Goal: Register for event/course

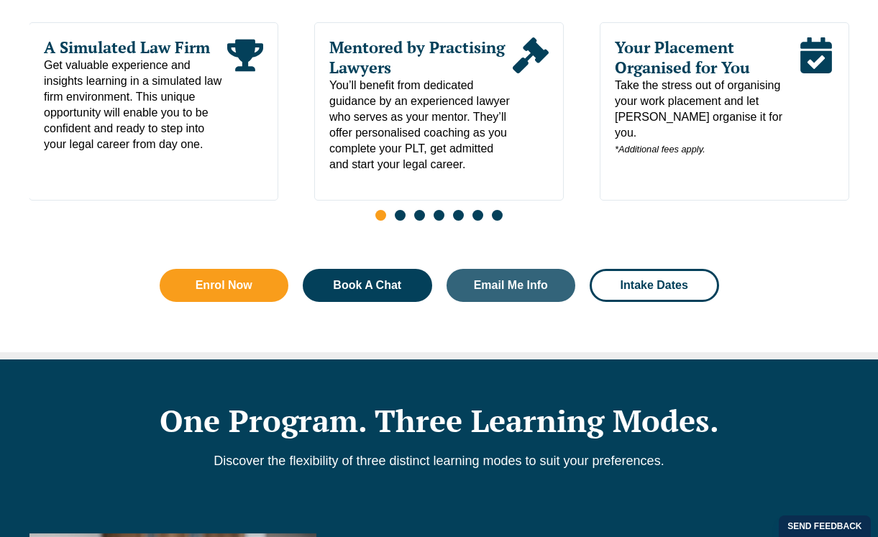
scroll to position [886, 0]
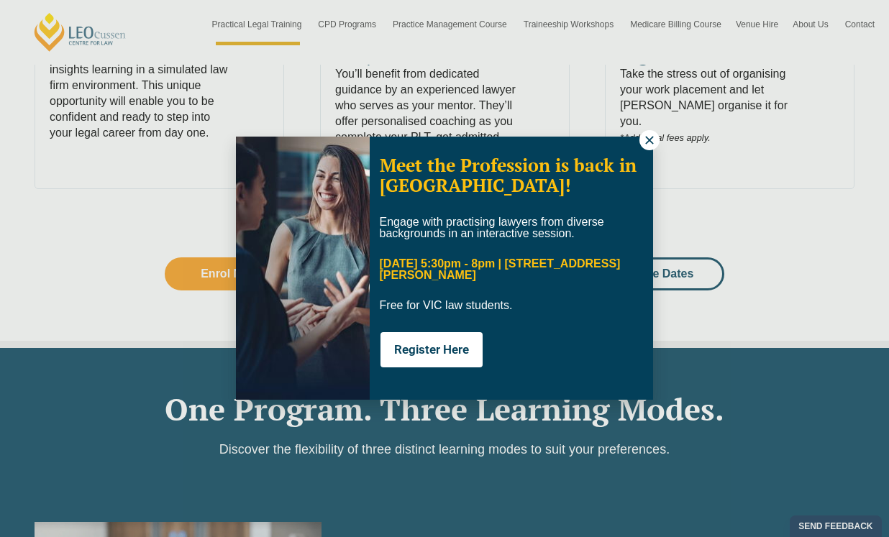
click at [648, 137] on icon at bounding box center [649, 140] width 13 height 13
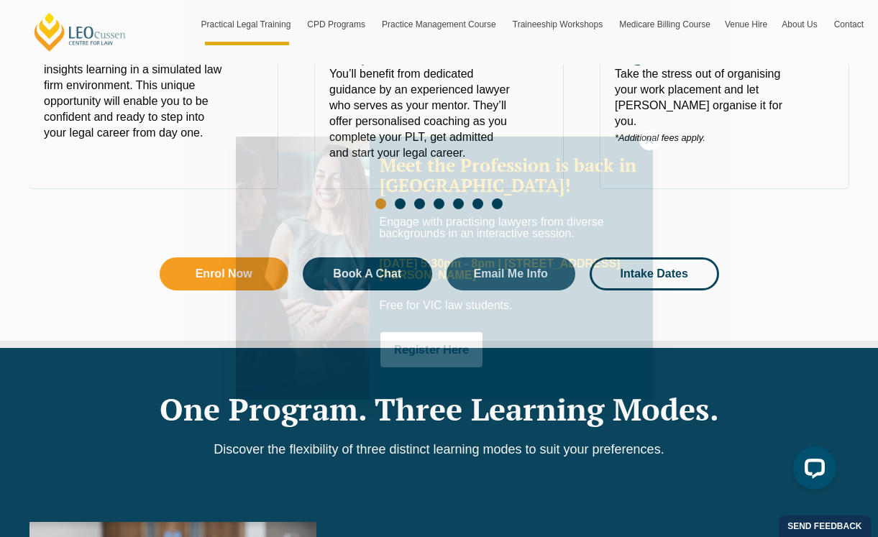
scroll to position [0, 0]
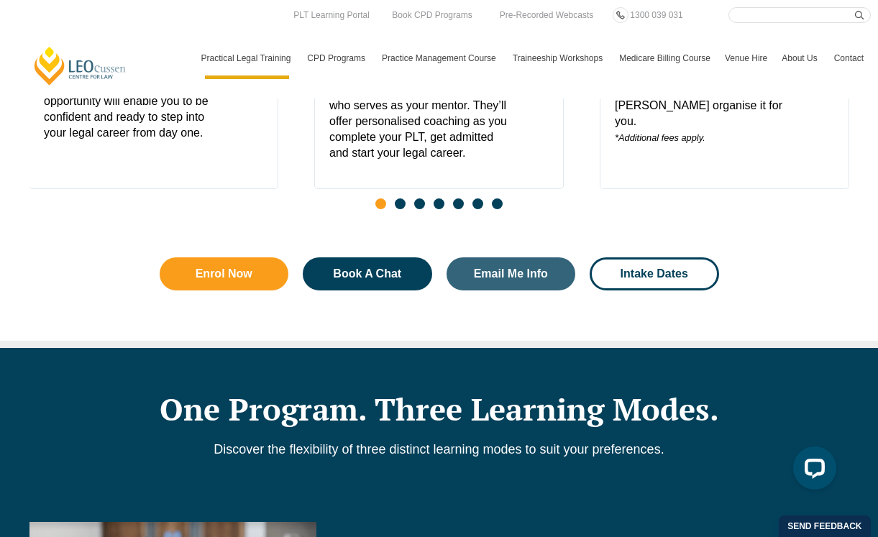
click at [845, 53] on link "Contact" at bounding box center [849, 58] width 44 height 42
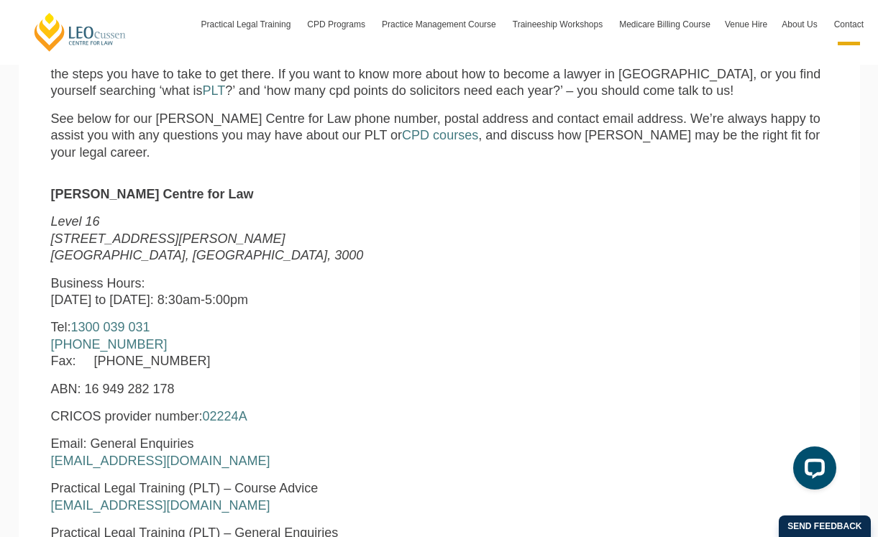
scroll to position [436, 0]
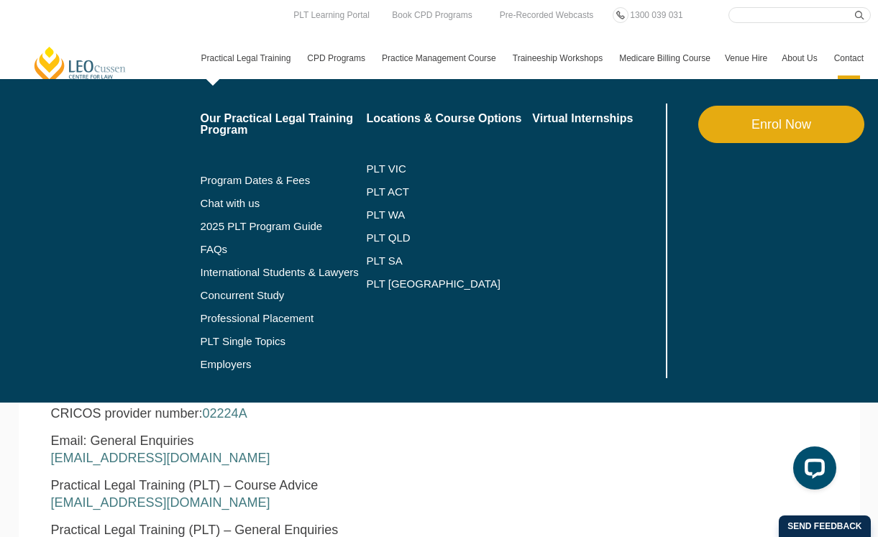
click at [198, 58] on link "Practical Legal Training" at bounding box center [247, 58] width 106 height 42
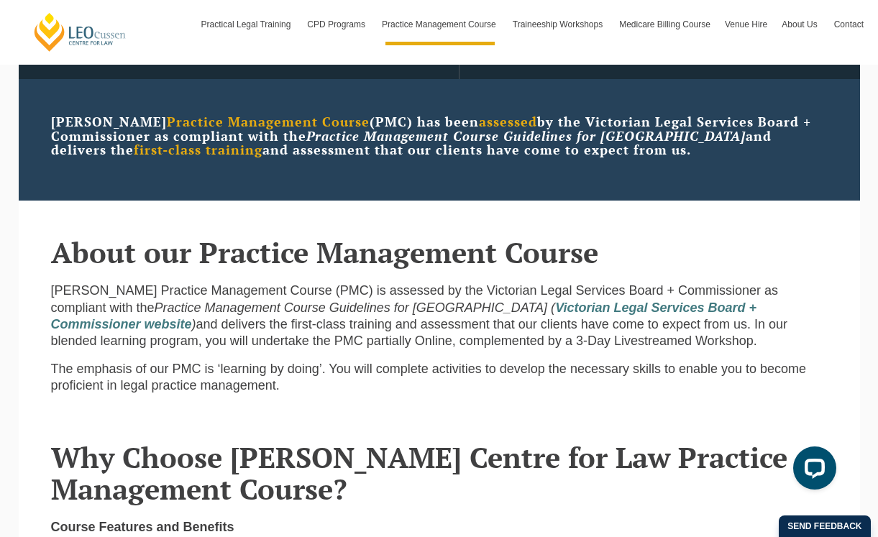
scroll to position [160, 0]
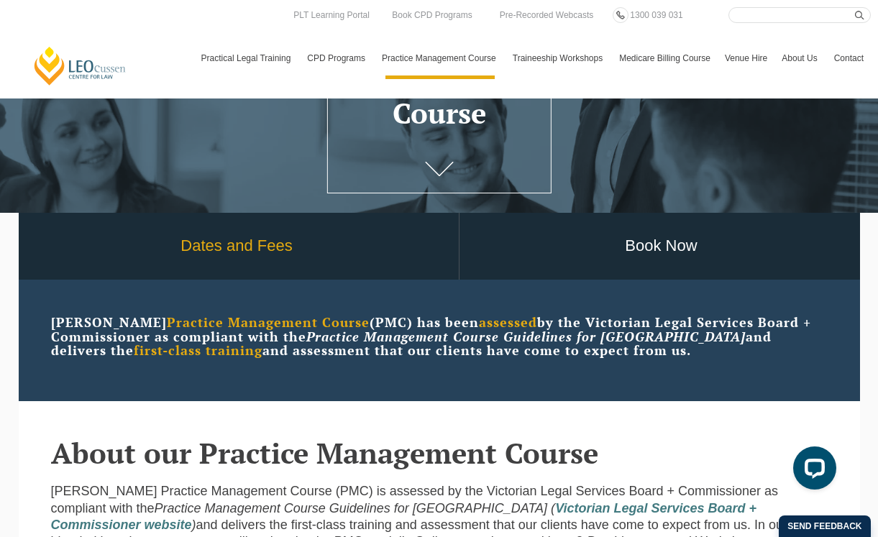
click at [267, 249] on link "Dates and Fees" at bounding box center [237, 246] width 444 height 67
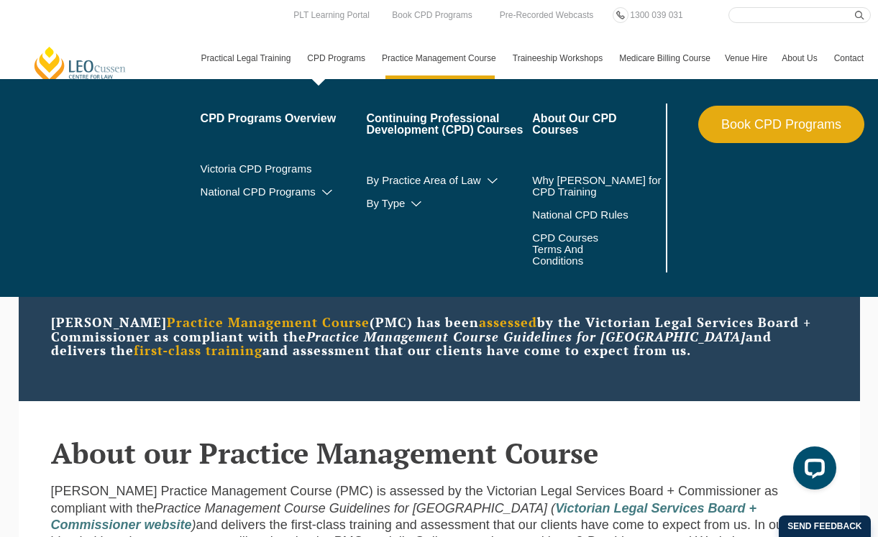
click at [319, 59] on link "CPD Programs" at bounding box center [337, 58] width 75 height 42
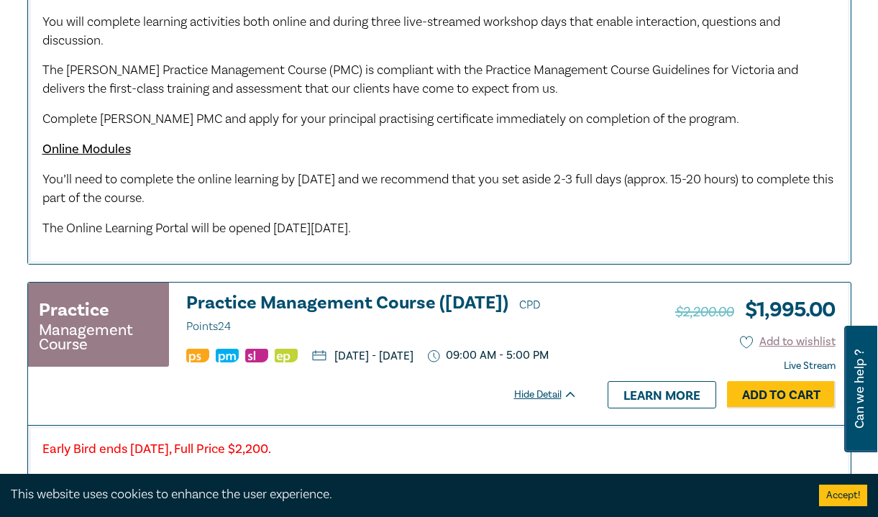
scroll to position [1059, 0]
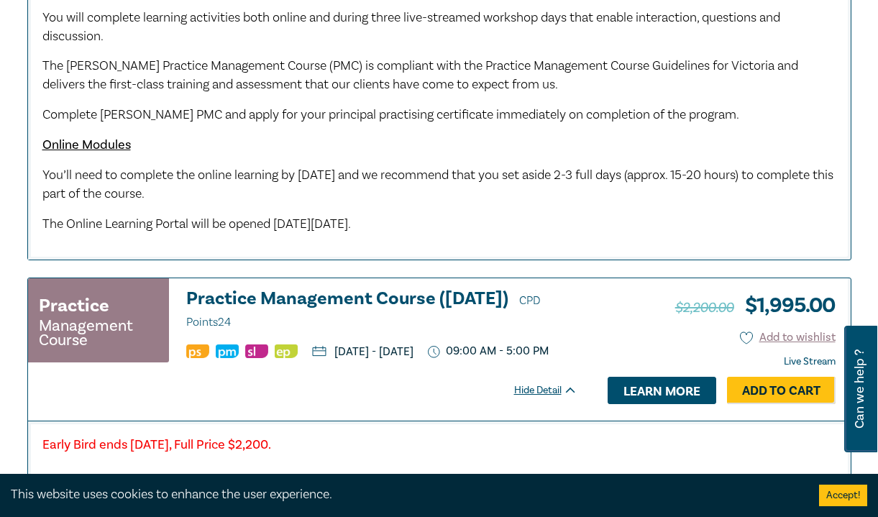
click at [662, 404] on link "Learn more" at bounding box center [662, 390] width 109 height 27
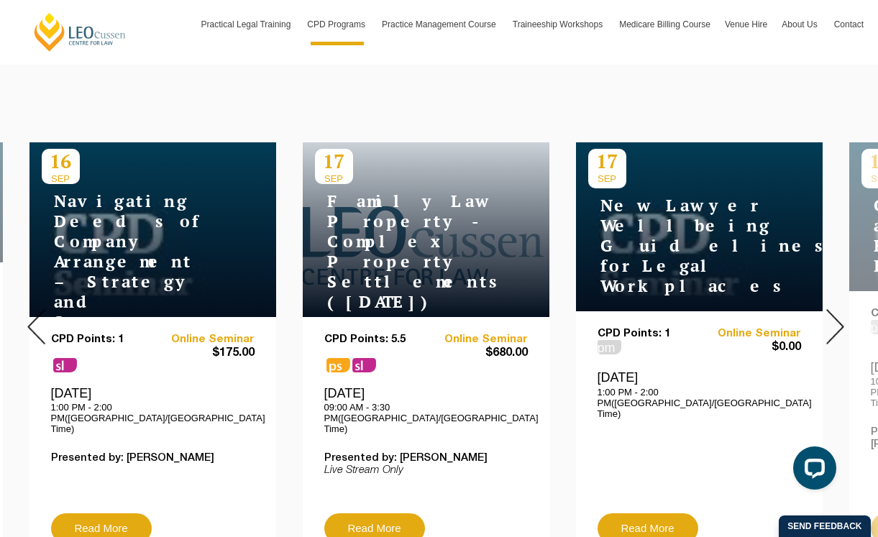
click at [834, 314] on img at bounding box center [836, 326] width 18 height 35
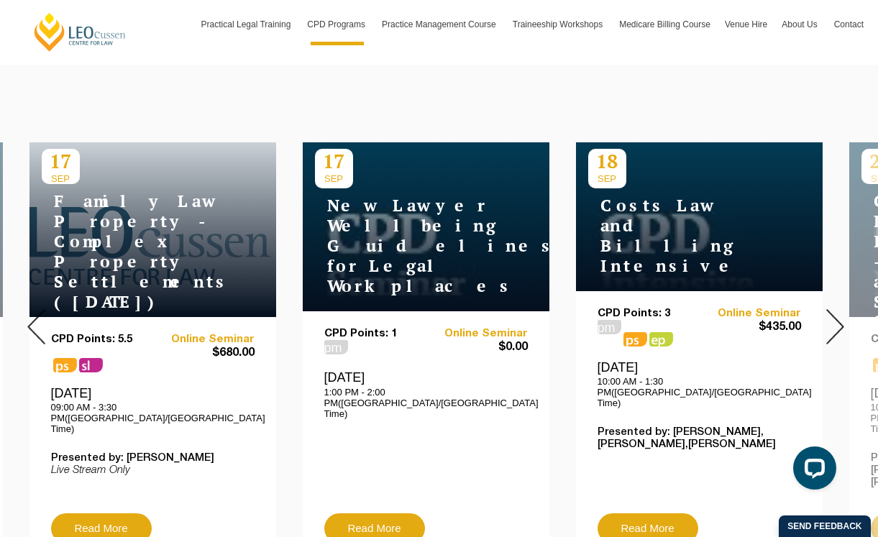
click at [834, 314] on img at bounding box center [836, 326] width 18 height 35
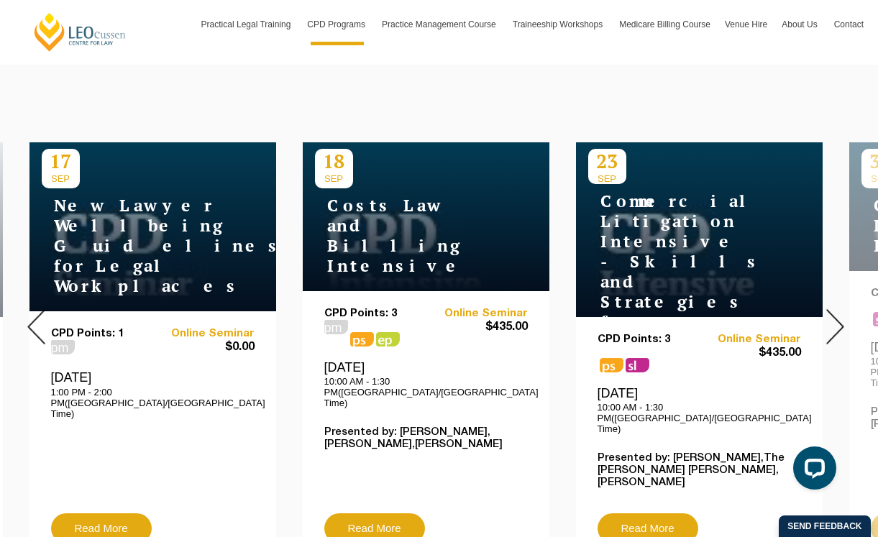
click at [834, 314] on img at bounding box center [836, 326] width 18 height 35
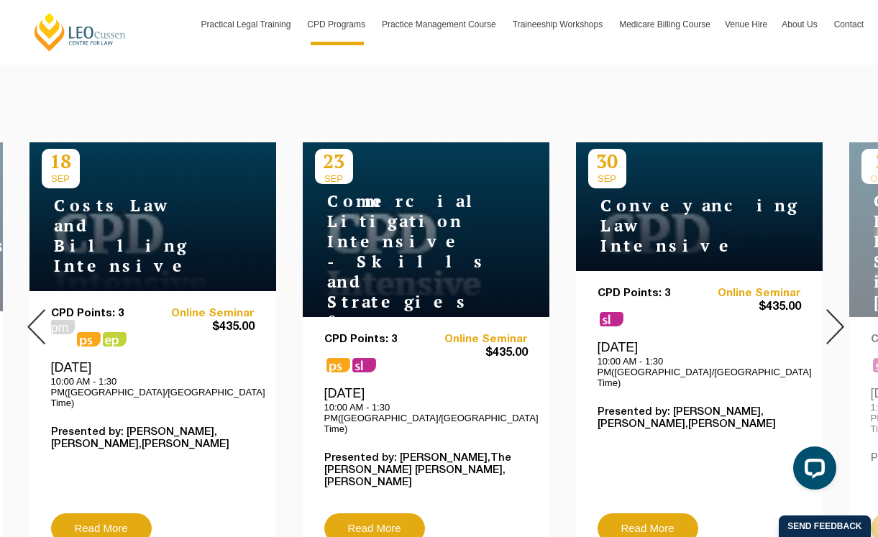
click at [834, 314] on img at bounding box center [836, 326] width 18 height 35
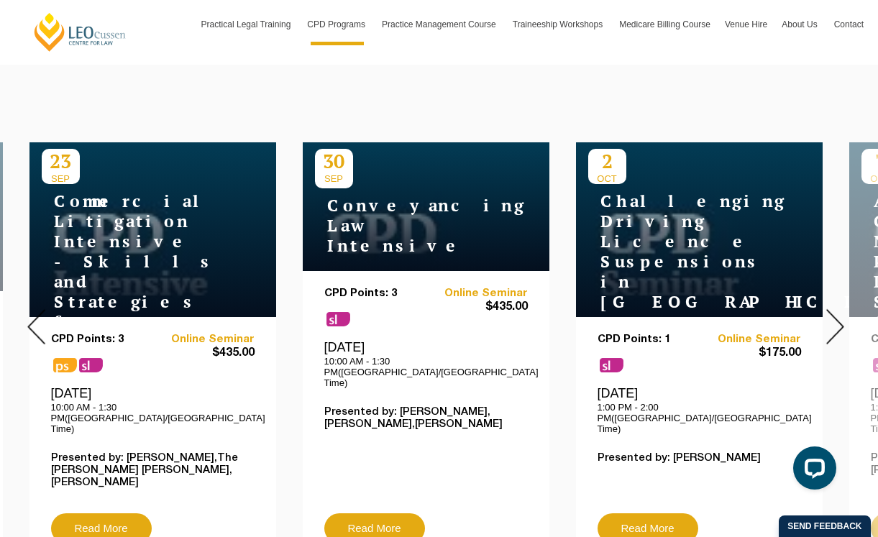
click at [834, 311] on img at bounding box center [836, 326] width 18 height 35
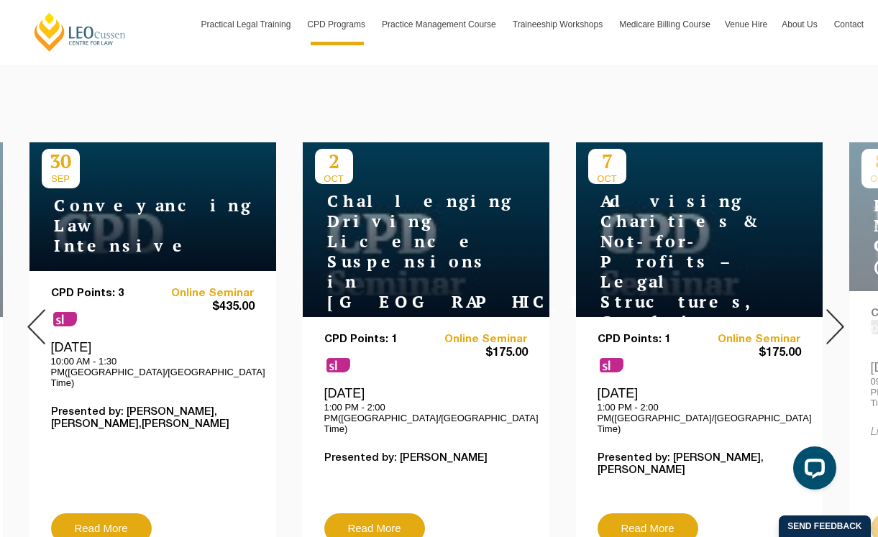
click at [834, 311] on img at bounding box center [836, 326] width 18 height 35
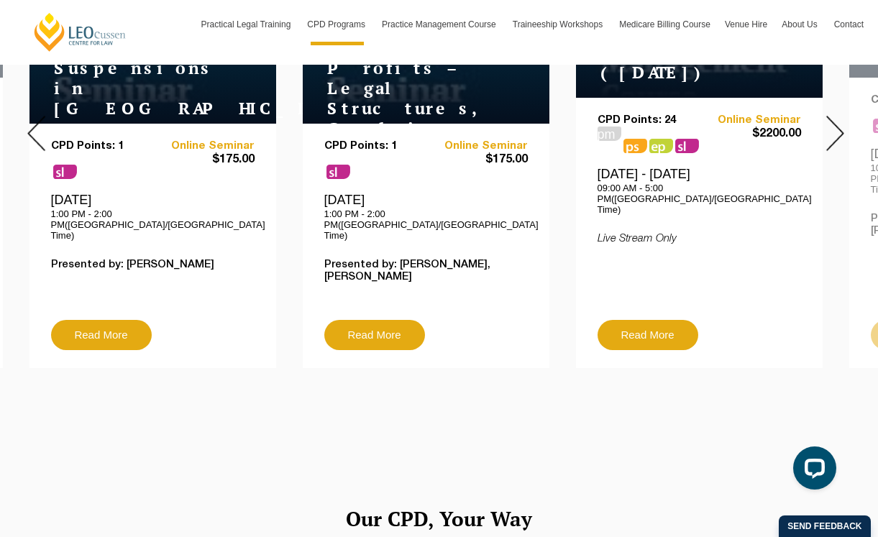
scroll to position [729, 0]
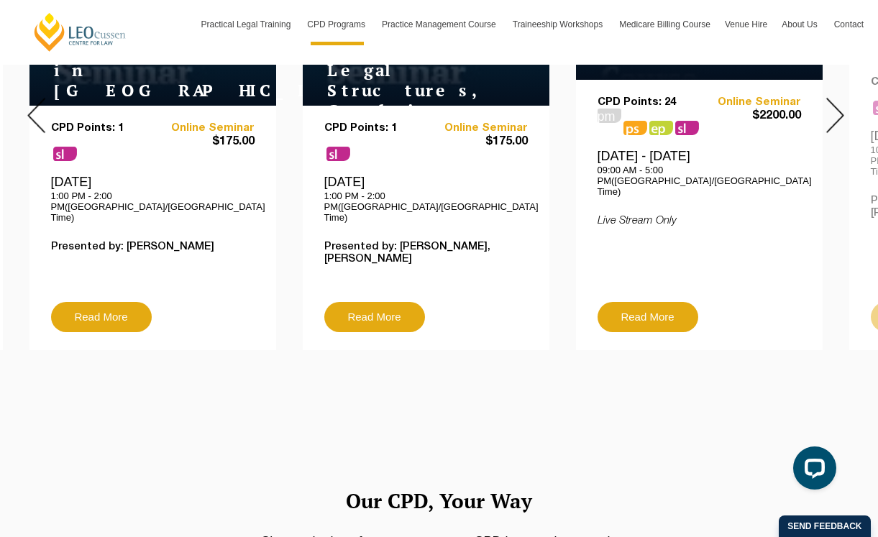
click at [834, 99] on img at bounding box center [836, 115] width 18 height 35
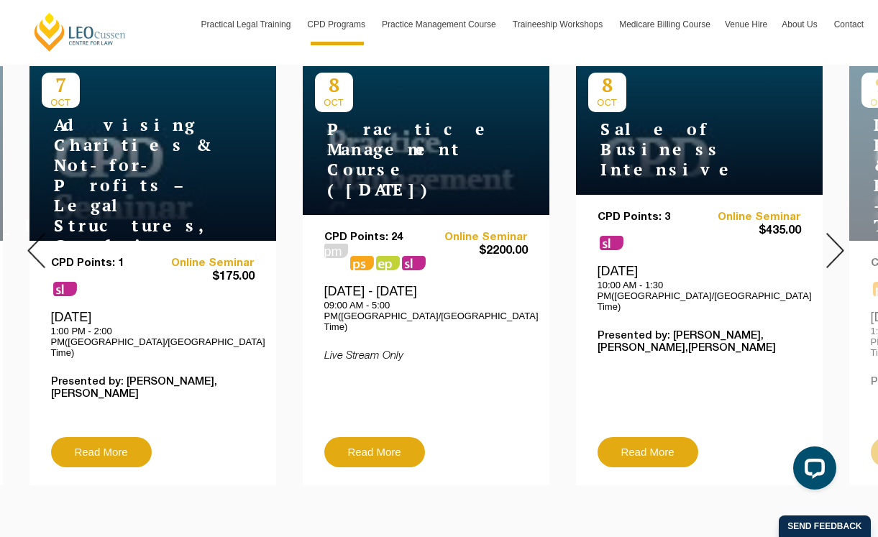
scroll to position [581, 0]
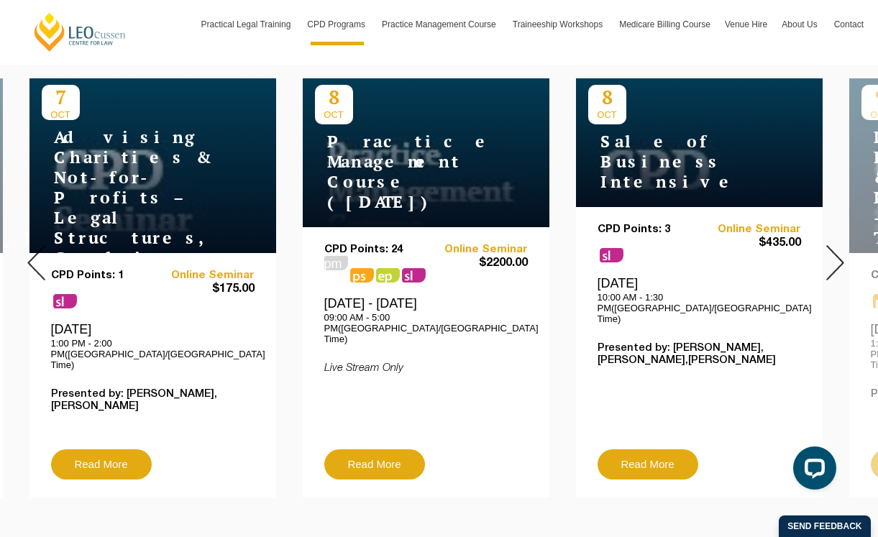
click at [834, 247] on img at bounding box center [836, 262] width 18 height 35
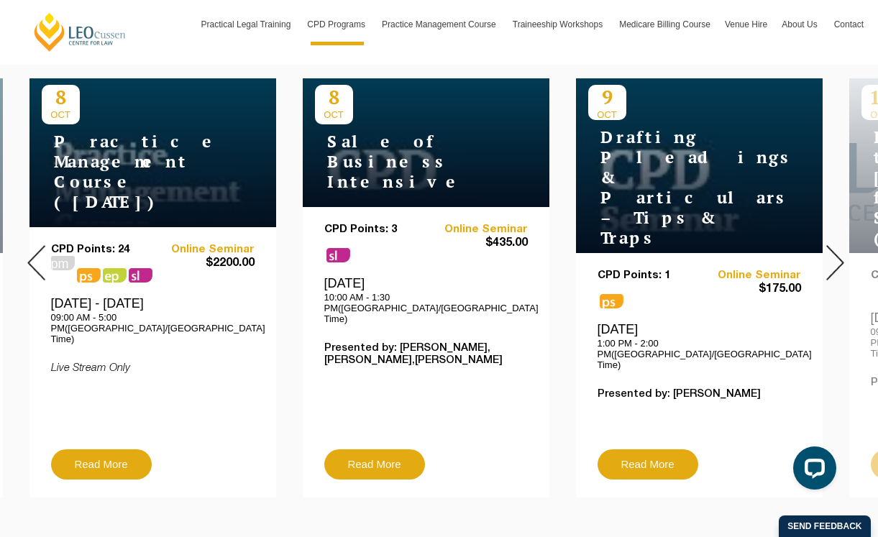
click at [834, 245] on img at bounding box center [836, 262] width 18 height 35
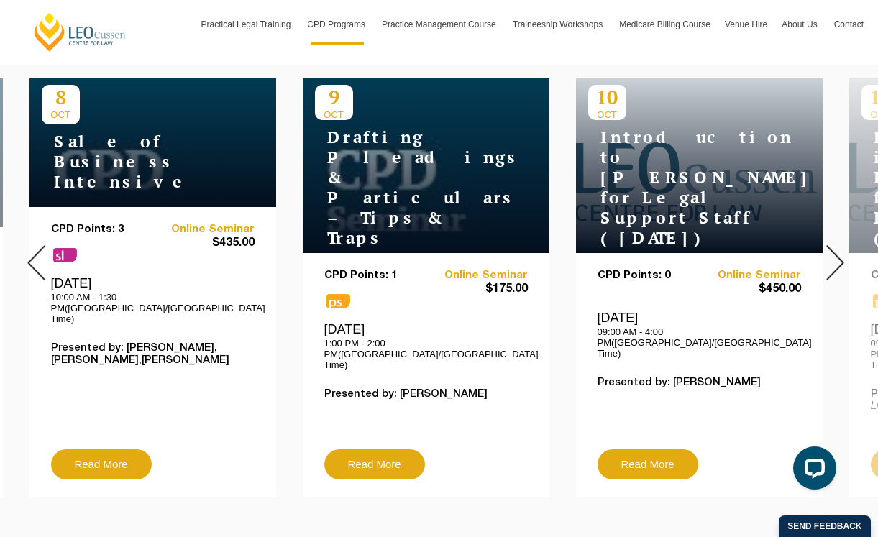
click at [834, 245] on img at bounding box center [836, 262] width 18 height 35
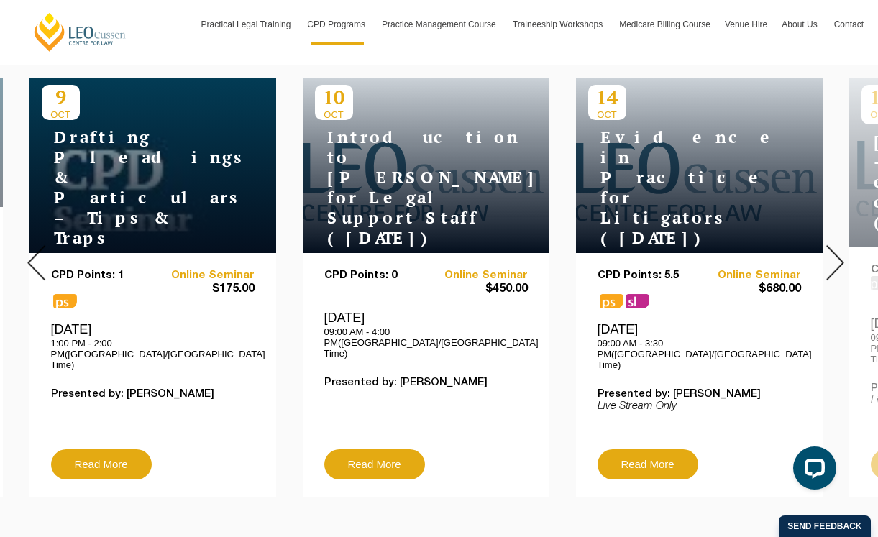
click at [834, 245] on img at bounding box center [836, 262] width 18 height 35
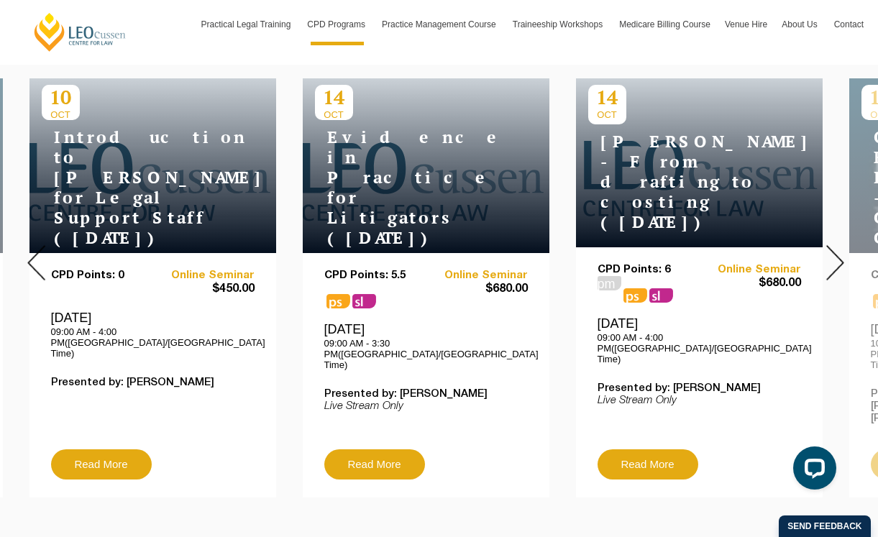
click at [834, 245] on img at bounding box center [836, 262] width 18 height 35
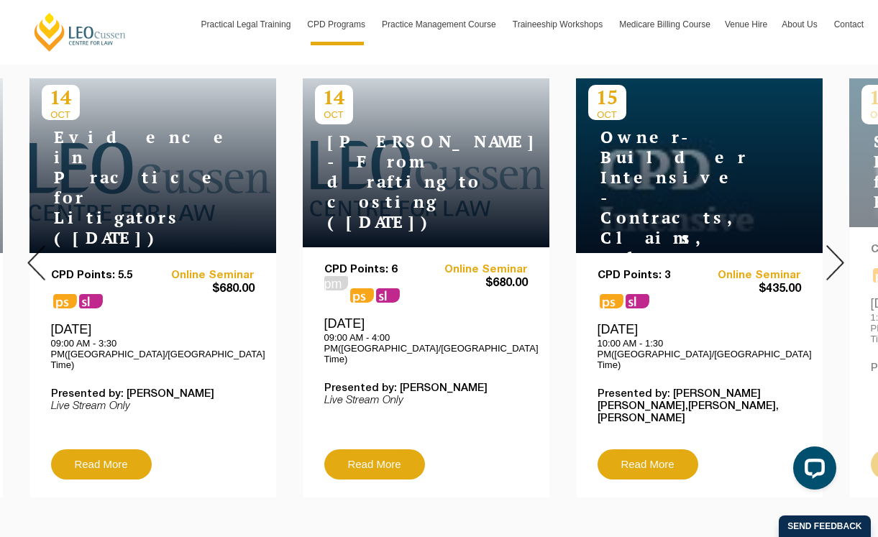
click at [834, 245] on img at bounding box center [836, 262] width 18 height 35
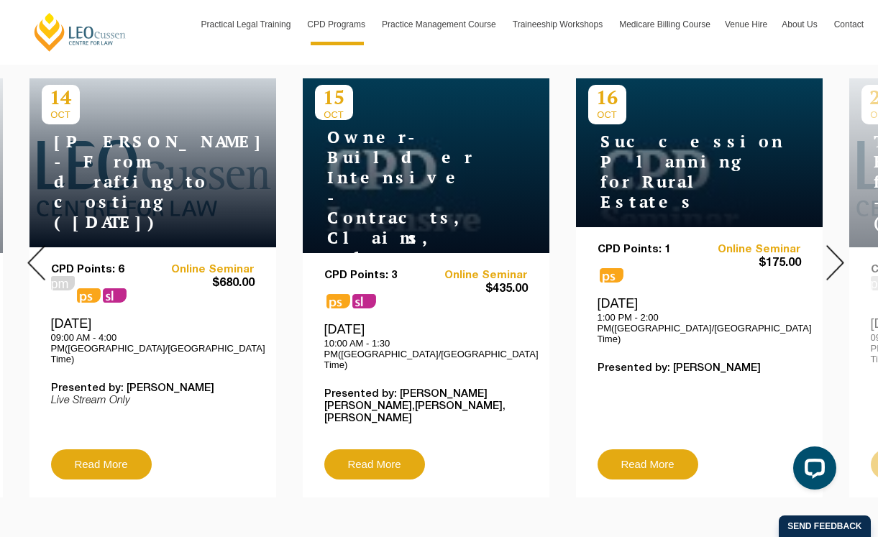
click at [834, 245] on img at bounding box center [836, 262] width 18 height 35
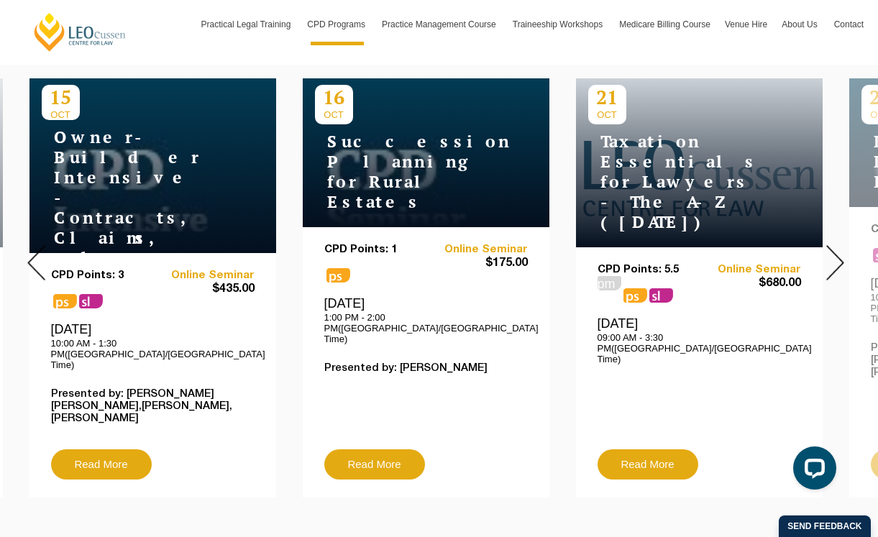
click at [834, 245] on img at bounding box center [836, 262] width 18 height 35
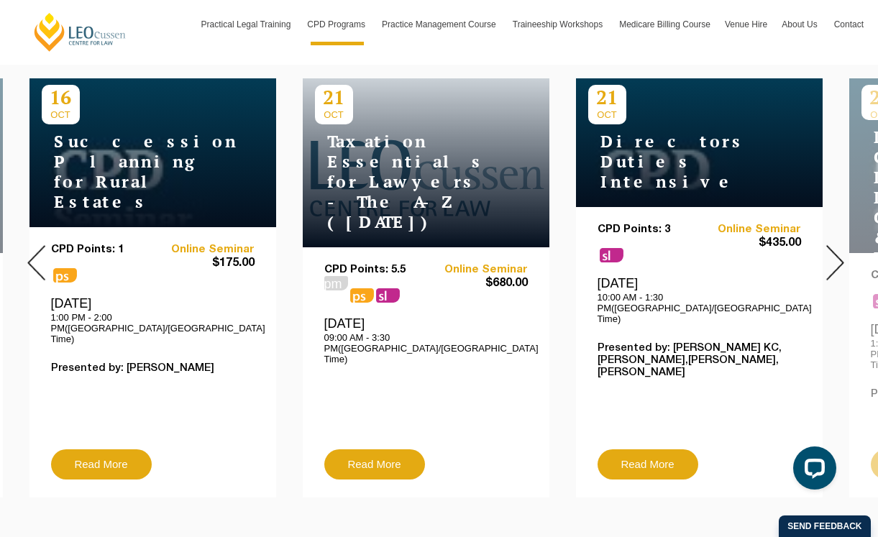
click at [834, 245] on img at bounding box center [836, 262] width 18 height 35
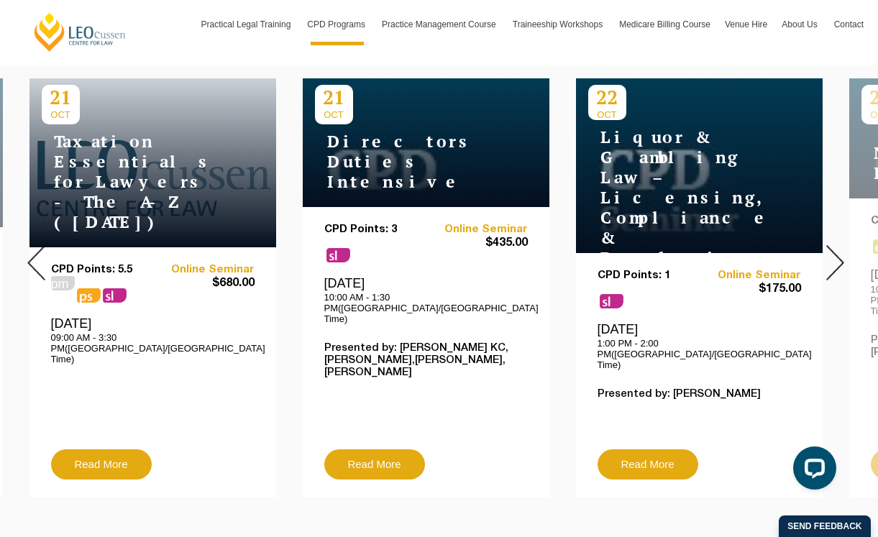
click at [834, 245] on img at bounding box center [836, 262] width 18 height 35
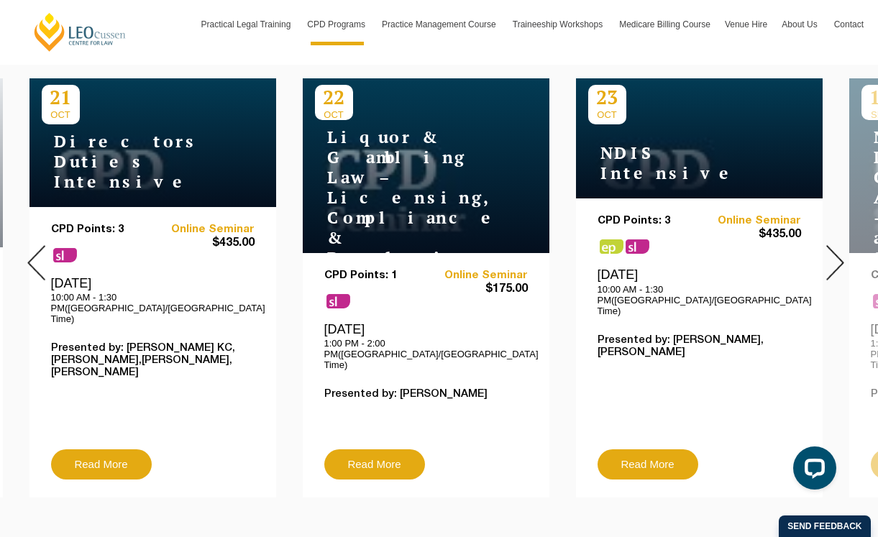
click at [834, 245] on img at bounding box center [836, 262] width 18 height 35
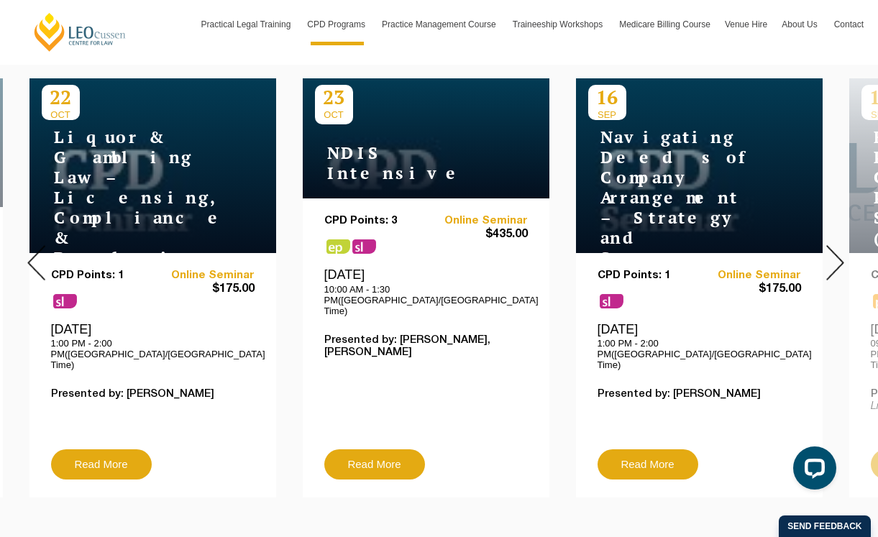
click at [834, 245] on img at bounding box center [836, 262] width 18 height 35
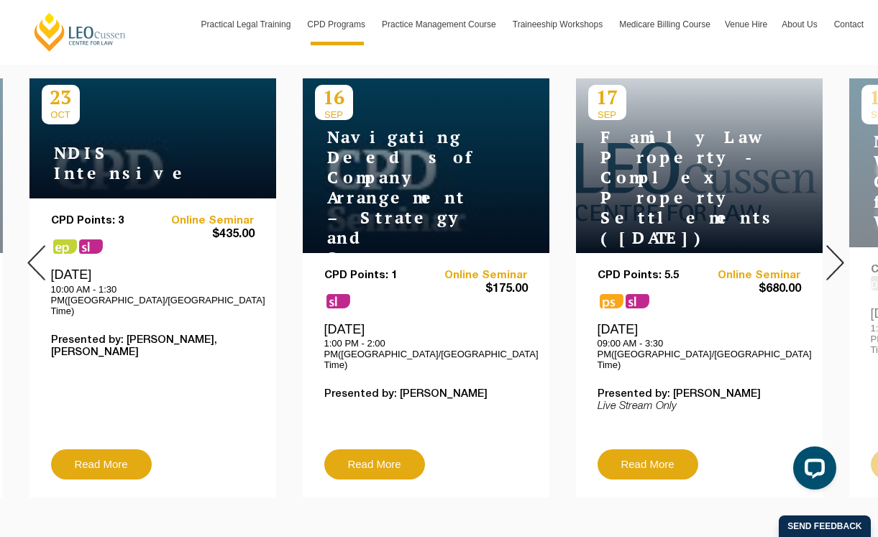
click at [834, 245] on img at bounding box center [836, 262] width 18 height 35
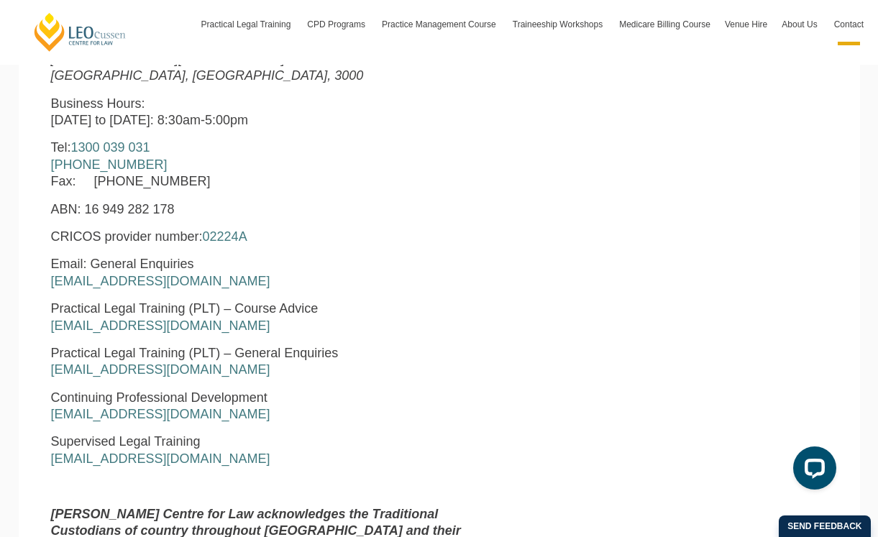
scroll to position [616, 0]
